Goal: Book appointment/travel/reservation

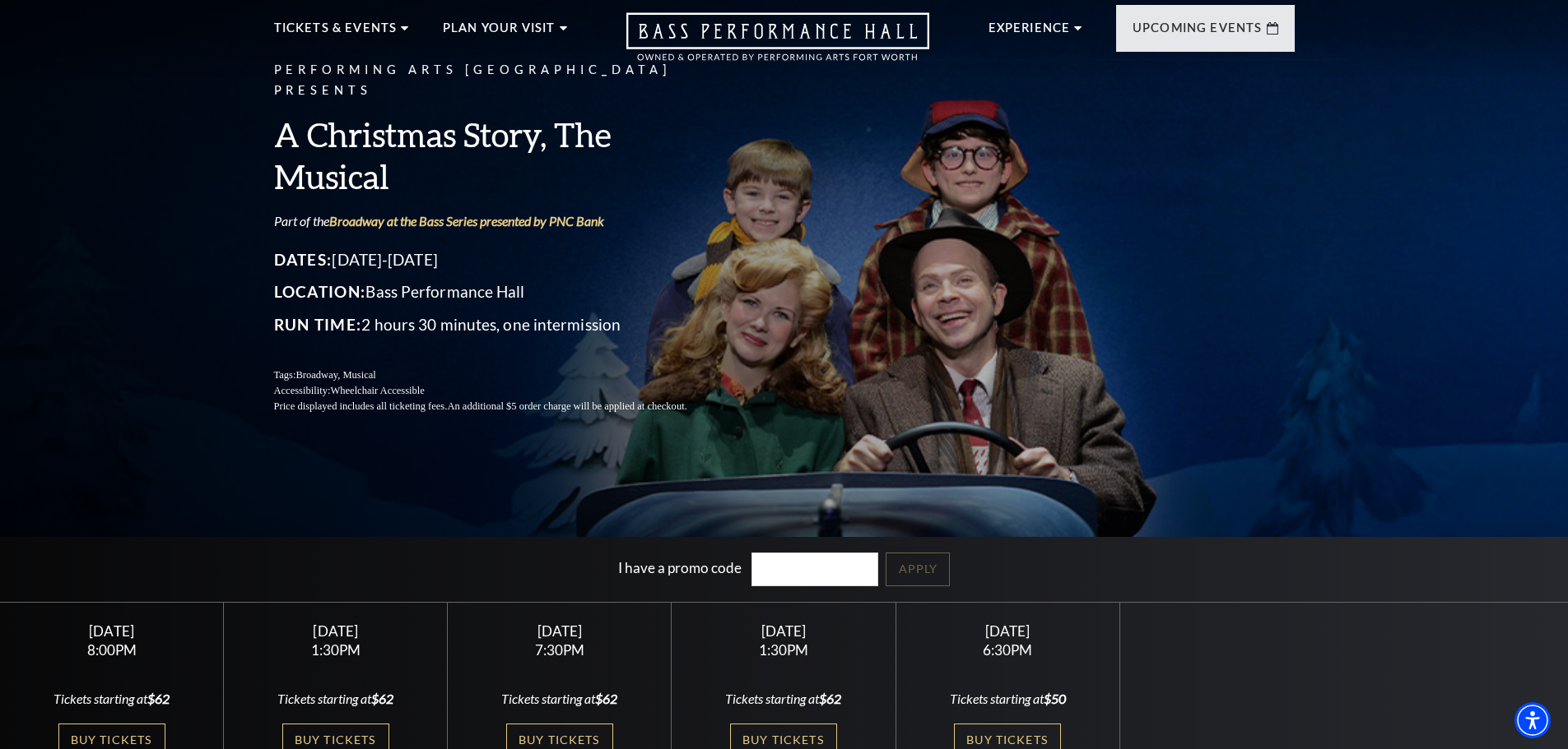
scroll to position [82, 0]
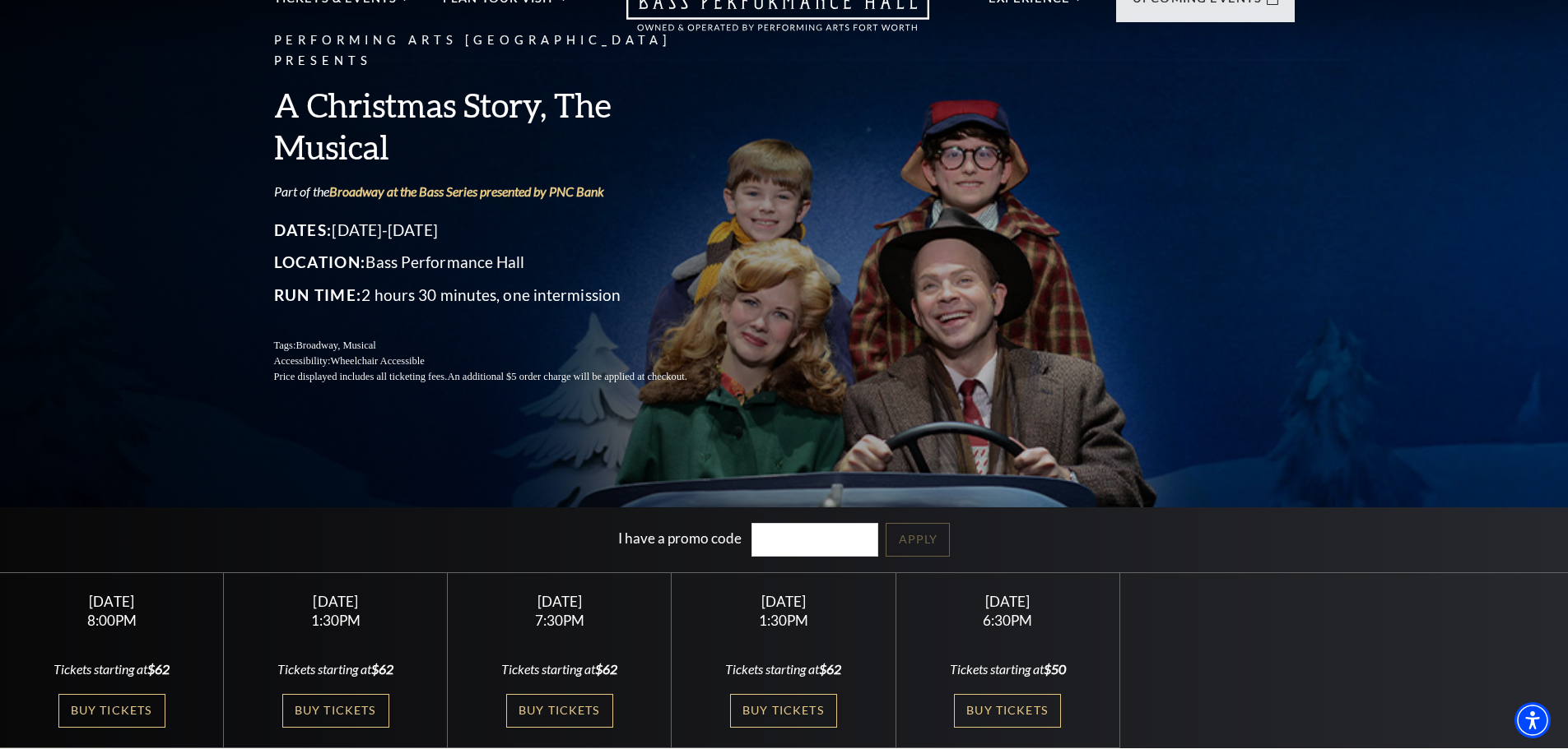
drag, startPoint x: 477, startPoint y: 218, endPoint x: 416, endPoint y: 219, distance: 61.0
click at [416, 219] on p "Dates: [DATE]-[DATE]" at bounding box center [500, 230] width 453 height 26
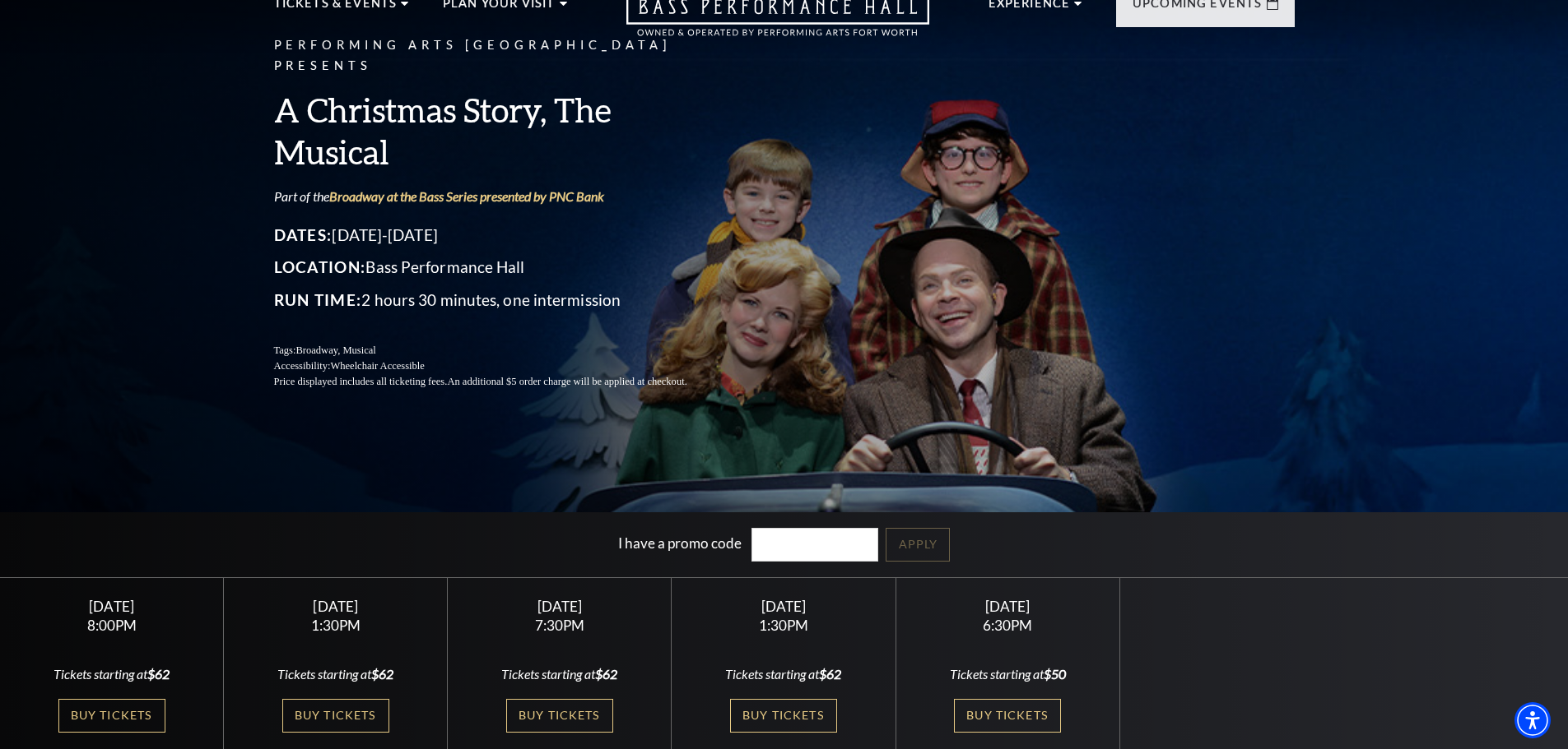
scroll to position [0, 0]
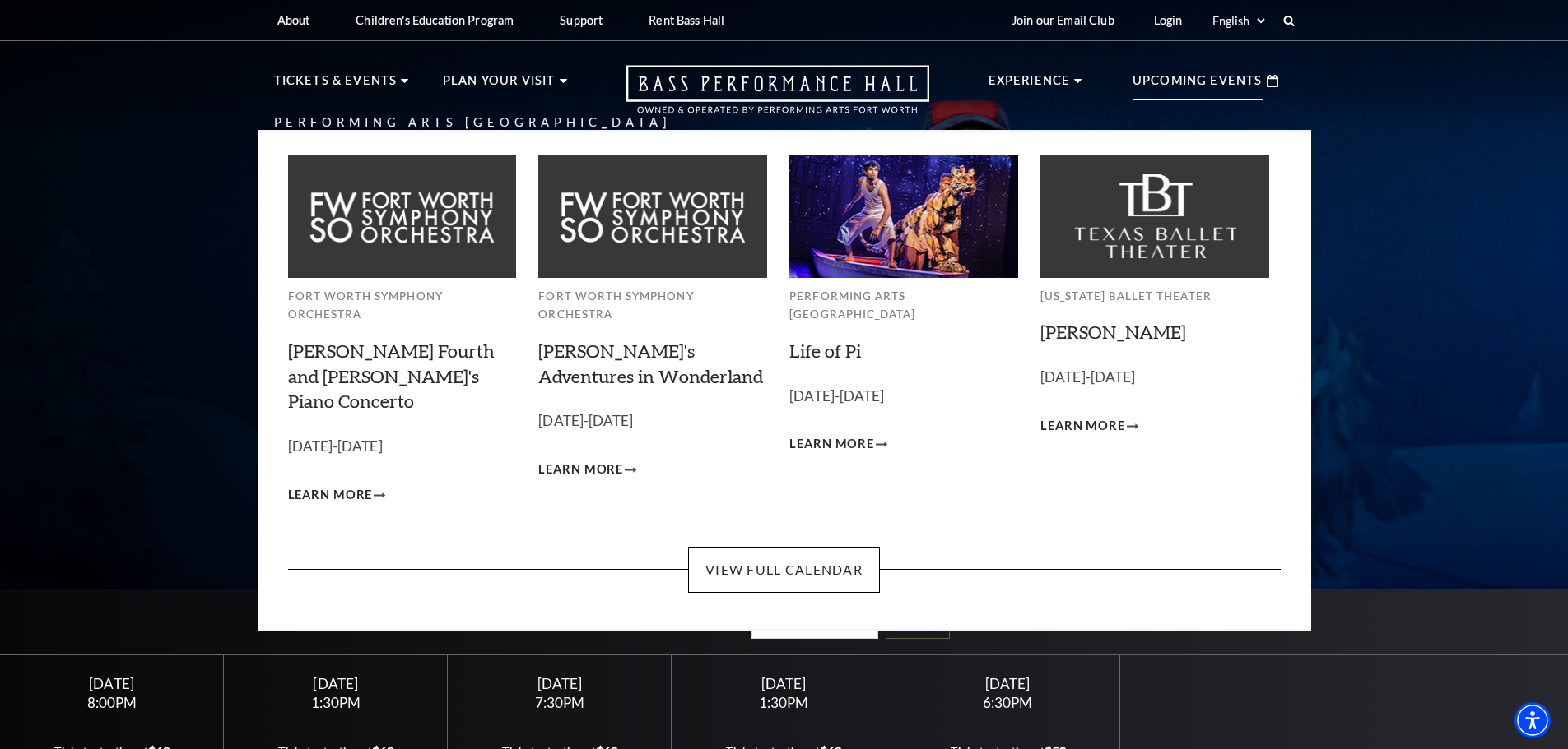
click at [1187, 79] on p "Upcoming Events" at bounding box center [1197, 86] width 130 height 29
click at [792, 547] on link "View Full Calendar" at bounding box center [784, 569] width 192 height 46
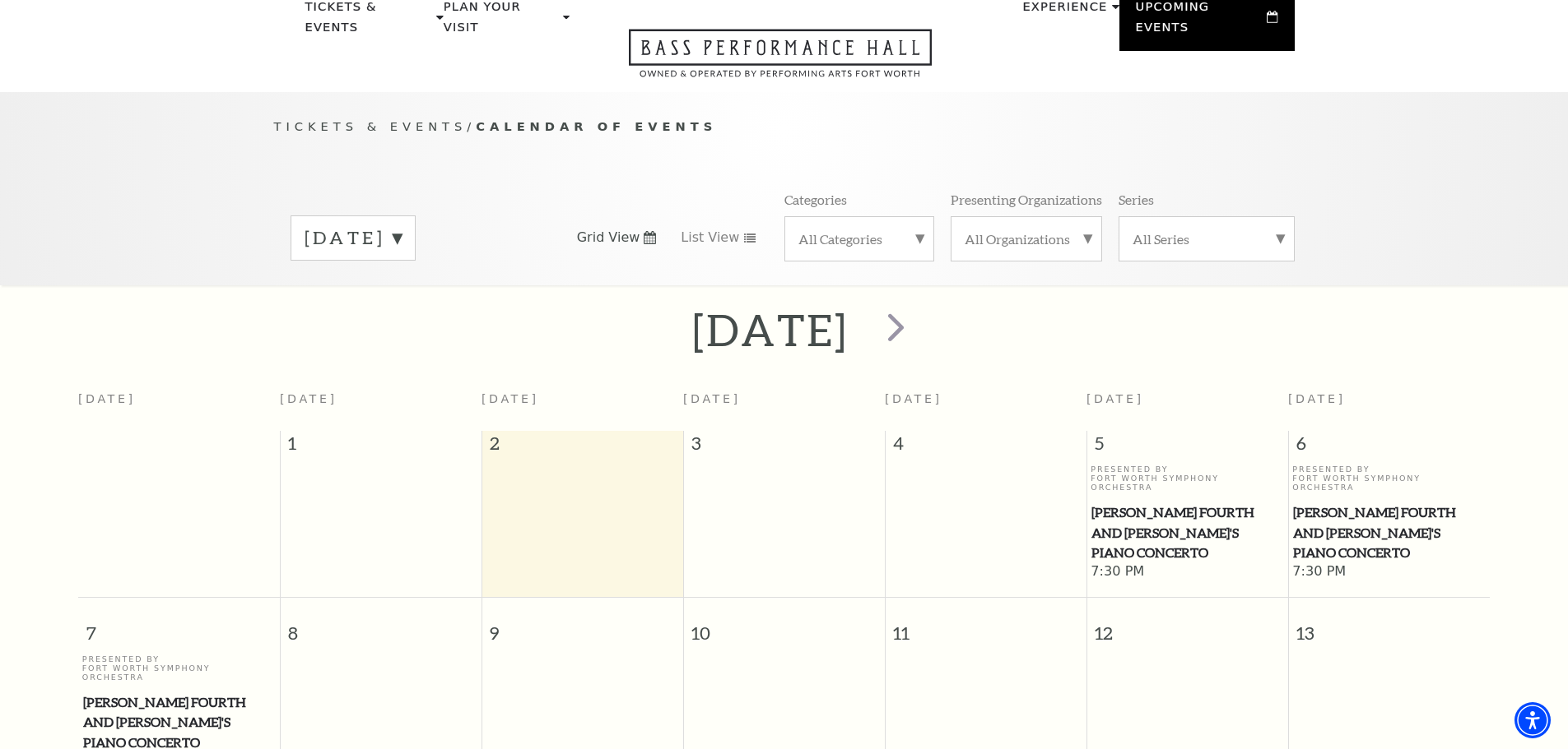
scroll to position [63, 0]
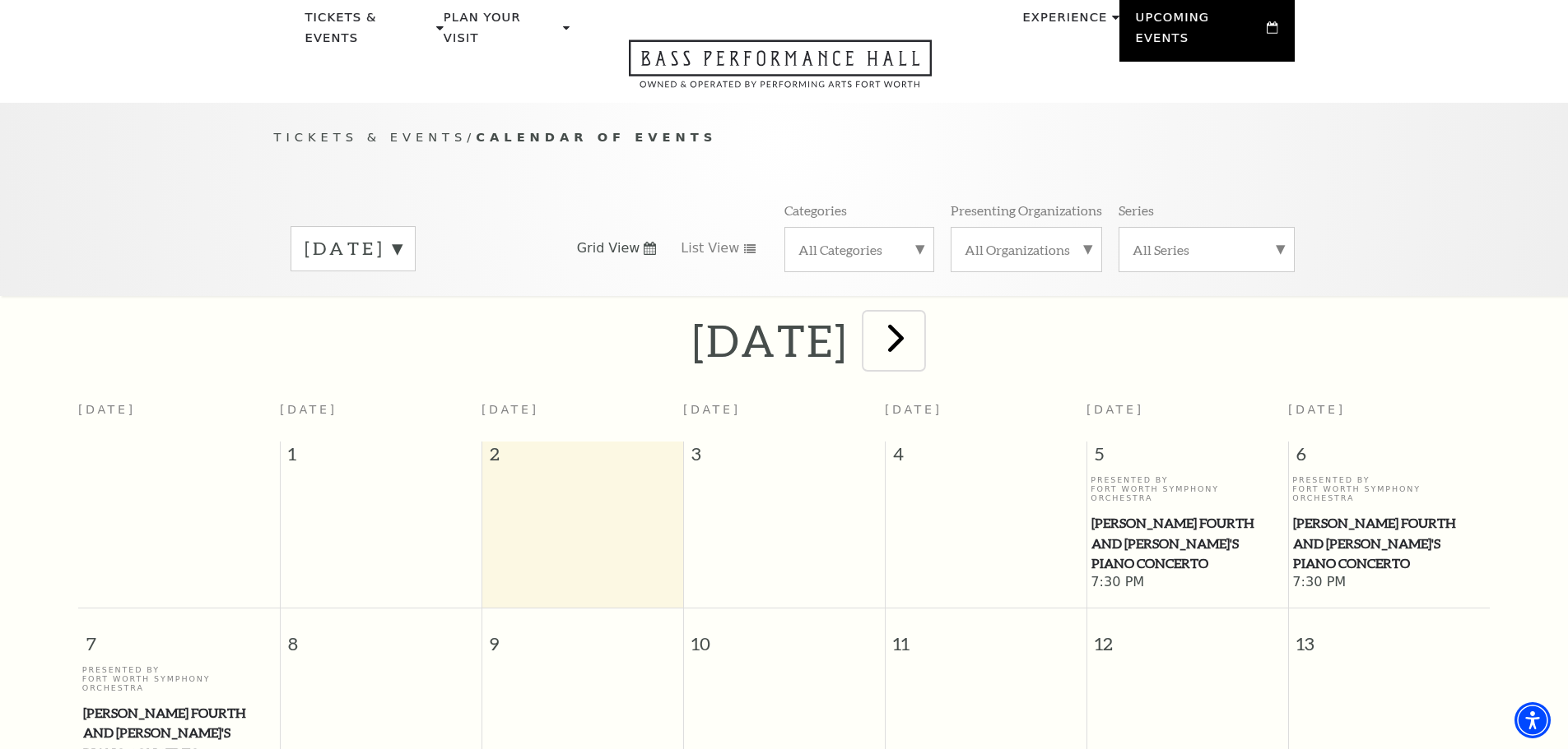
click at [920, 315] on span "next" at bounding box center [896, 338] width 47 height 47
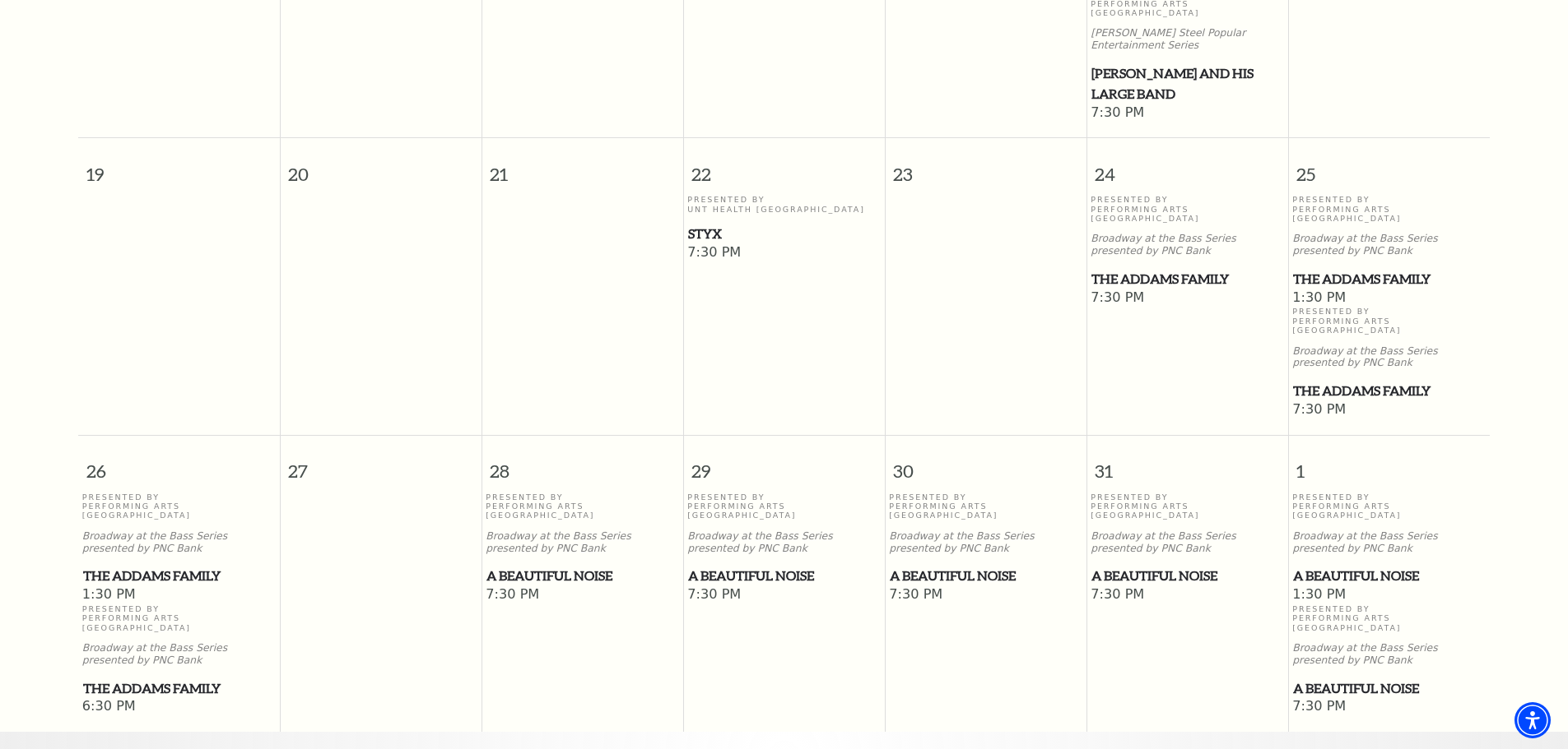
scroll to position [968, 0]
